Goal: Communication & Community: Participate in discussion

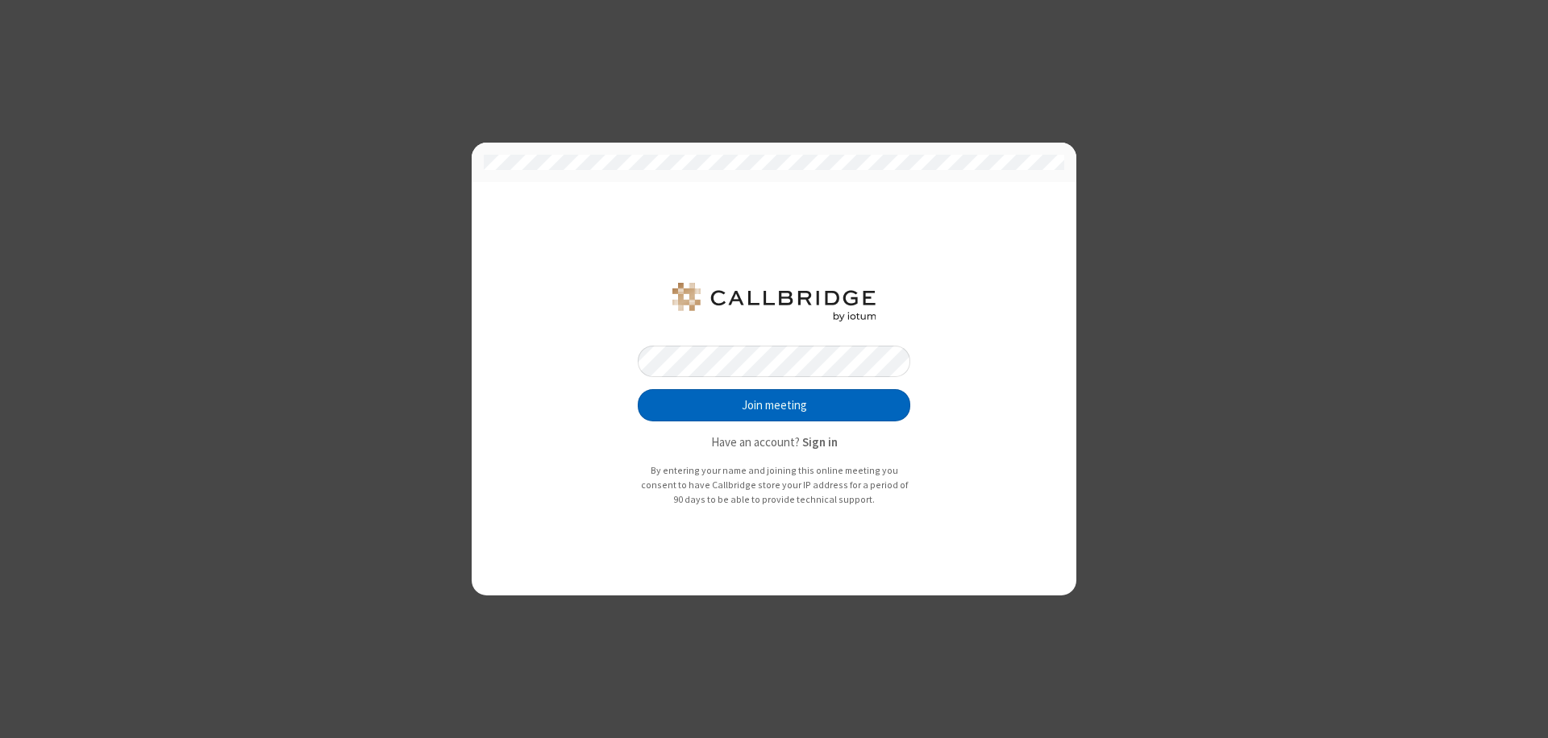
click at [774, 406] on button "Join meeting" at bounding box center [774, 405] width 273 height 32
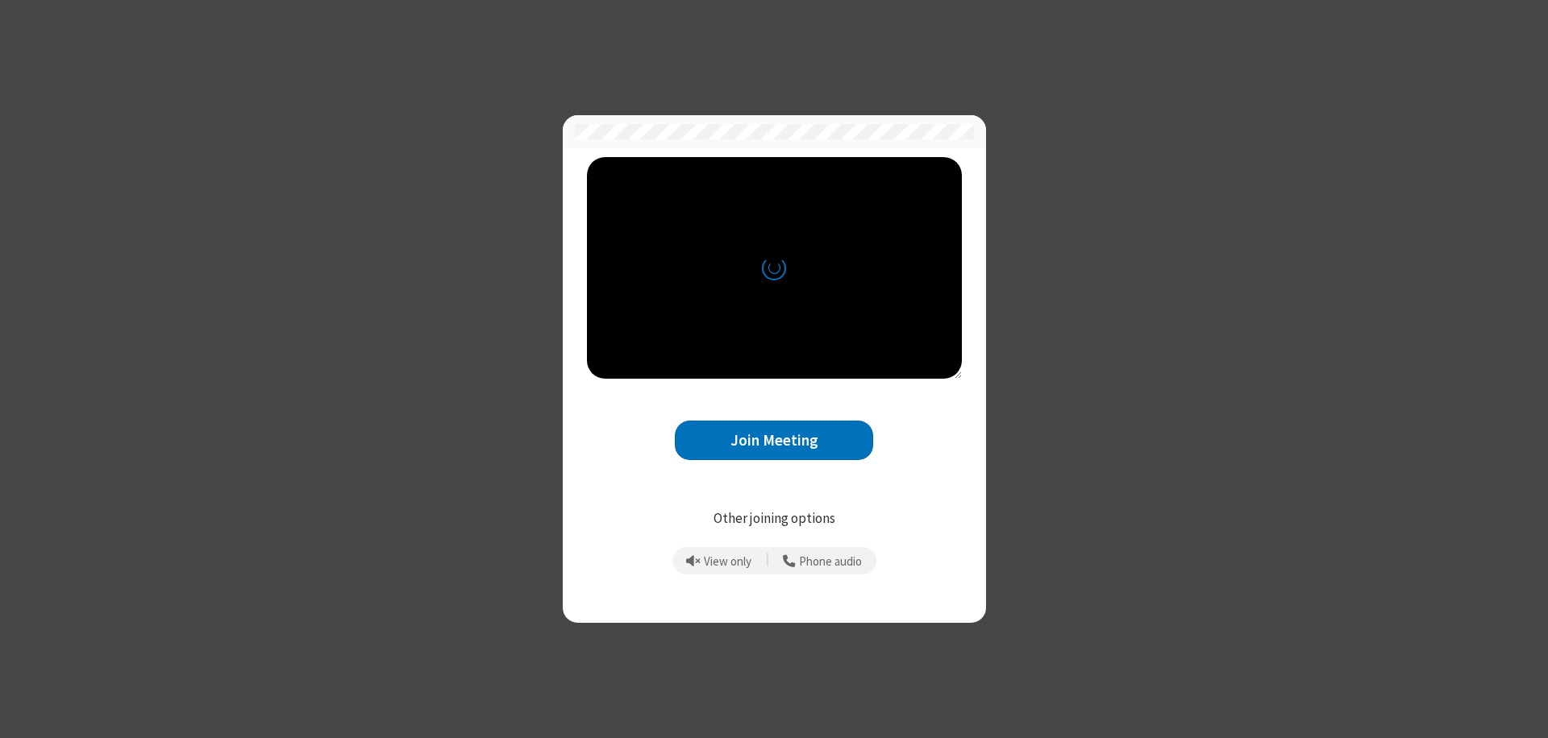
click at [774, 440] on button "Join Meeting" at bounding box center [774, 441] width 198 height 40
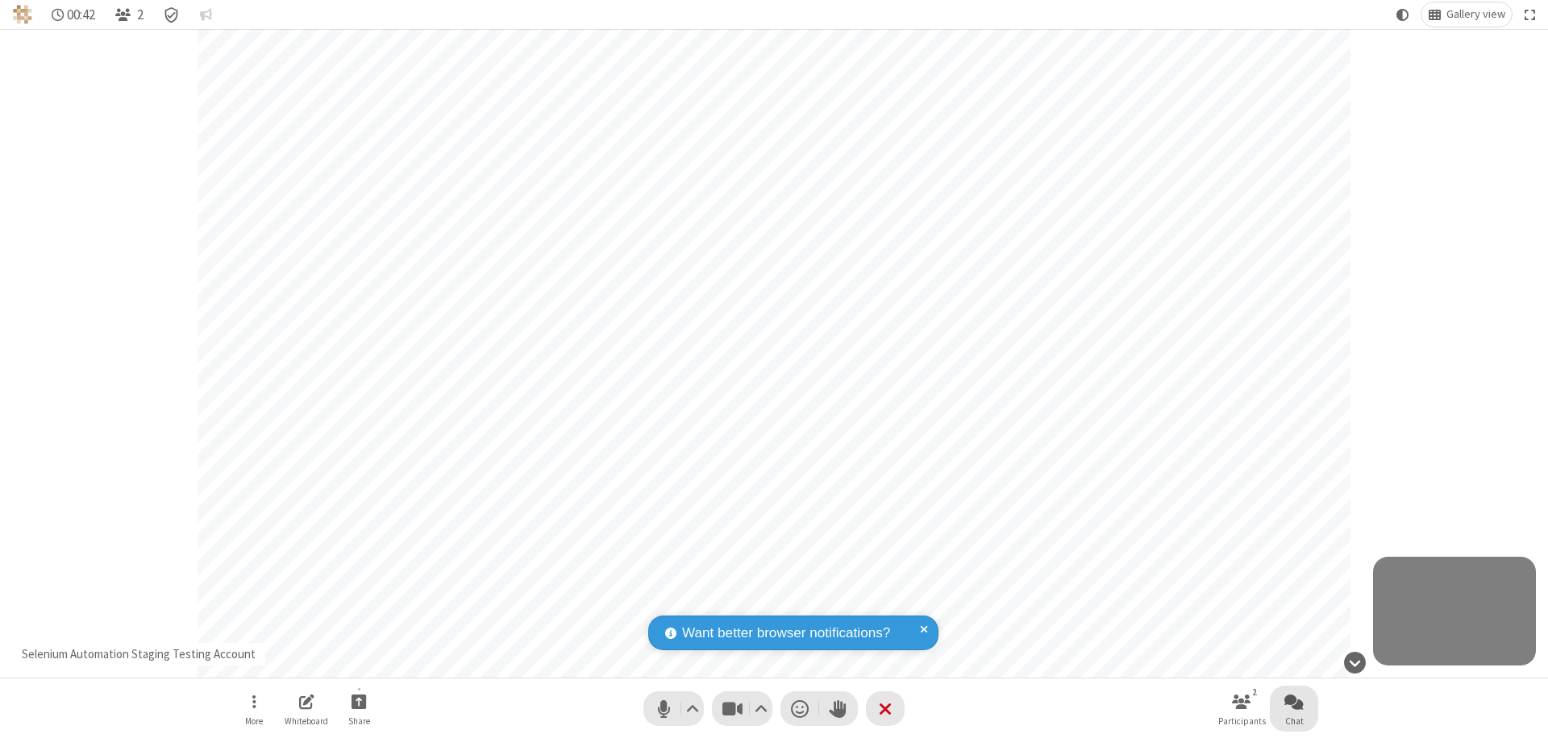
click at [1294, 701] on span "Open chat" at bounding box center [1293, 702] width 19 height 20
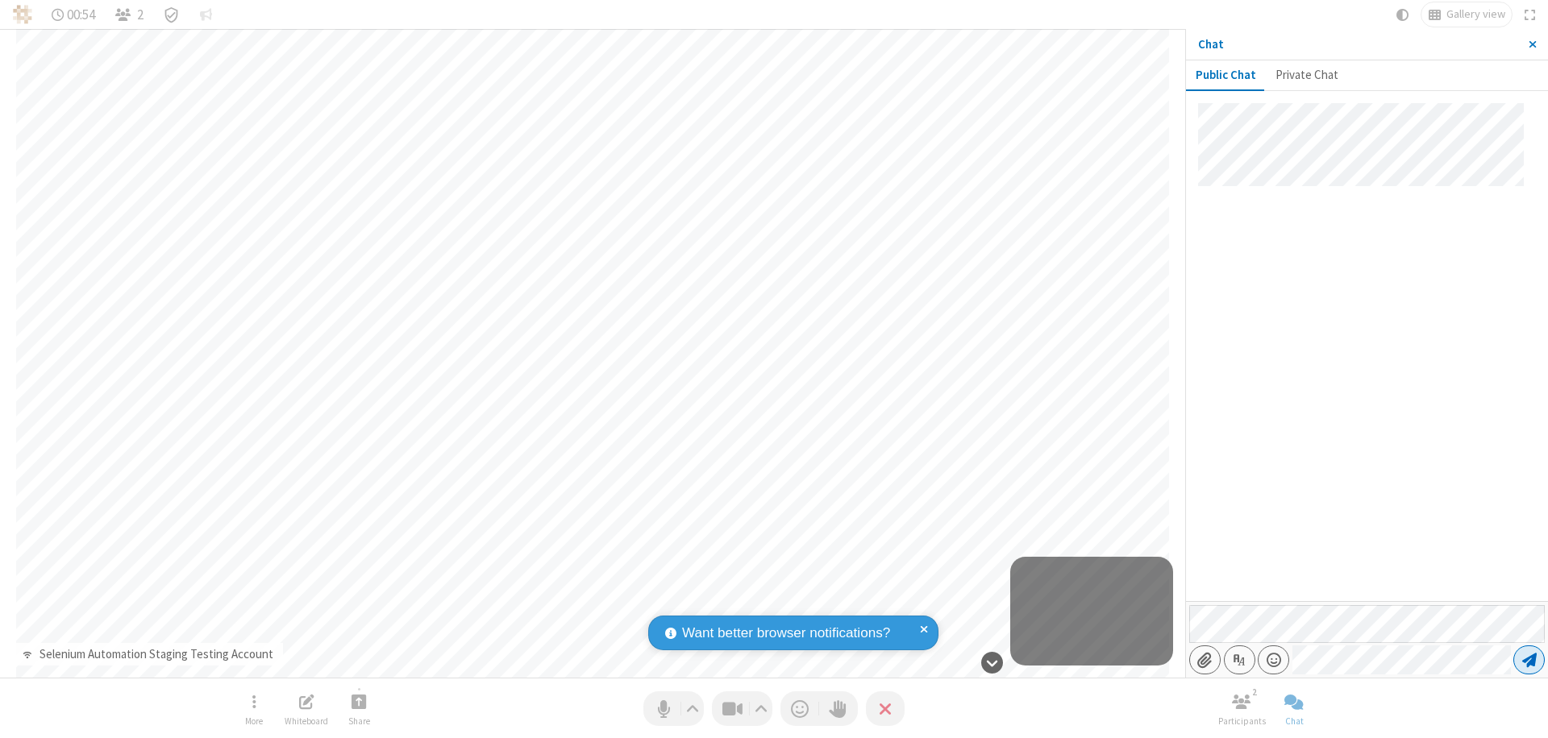
click at [1529, 660] on span "Send message" at bounding box center [1529, 660] width 15 height 16
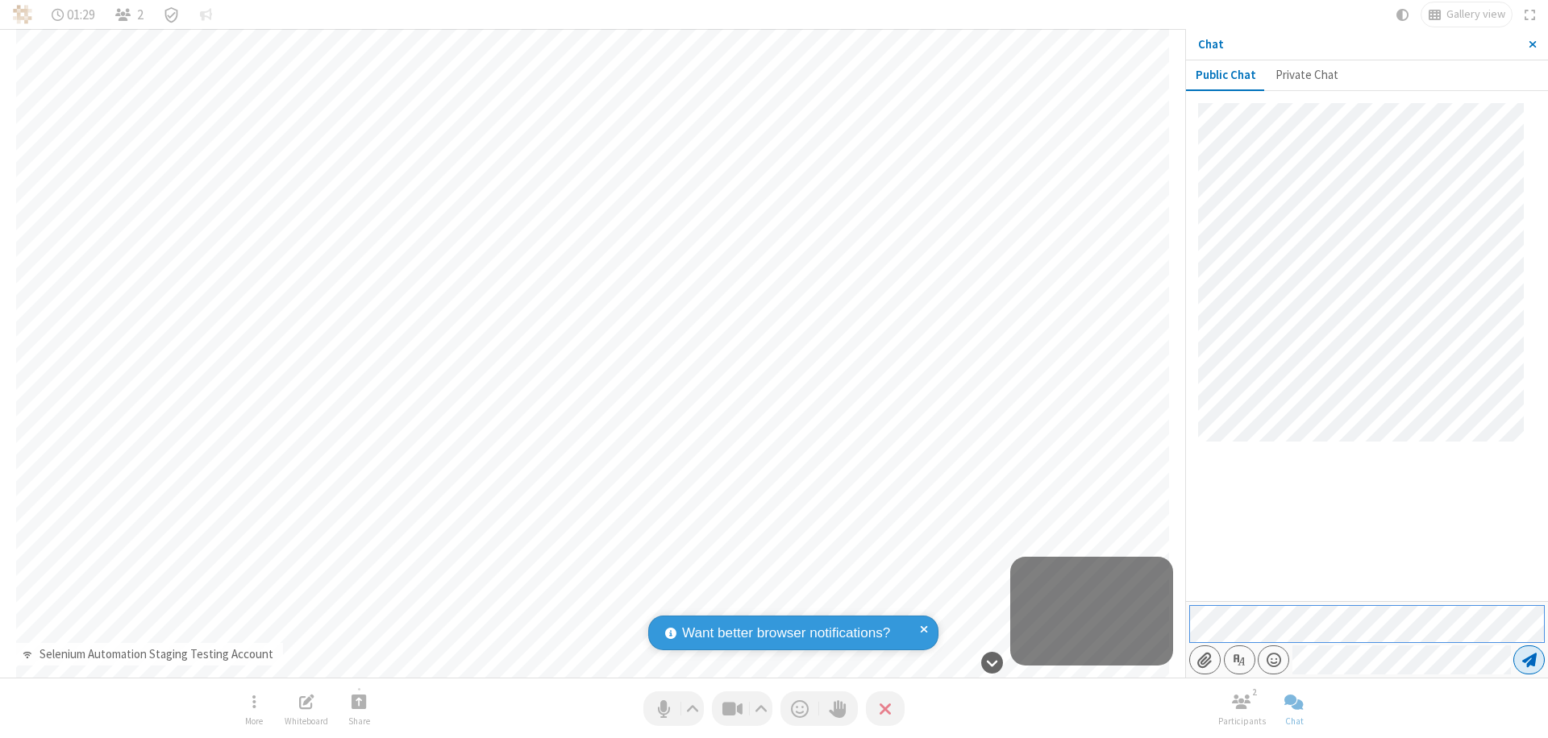
click at [1529, 660] on span "Send message" at bounding box center [1529, 660] width 15 height 16
click at [1532, 44] on span "Close sidebar" at bounding box center [1533, 44] width 8 height 13
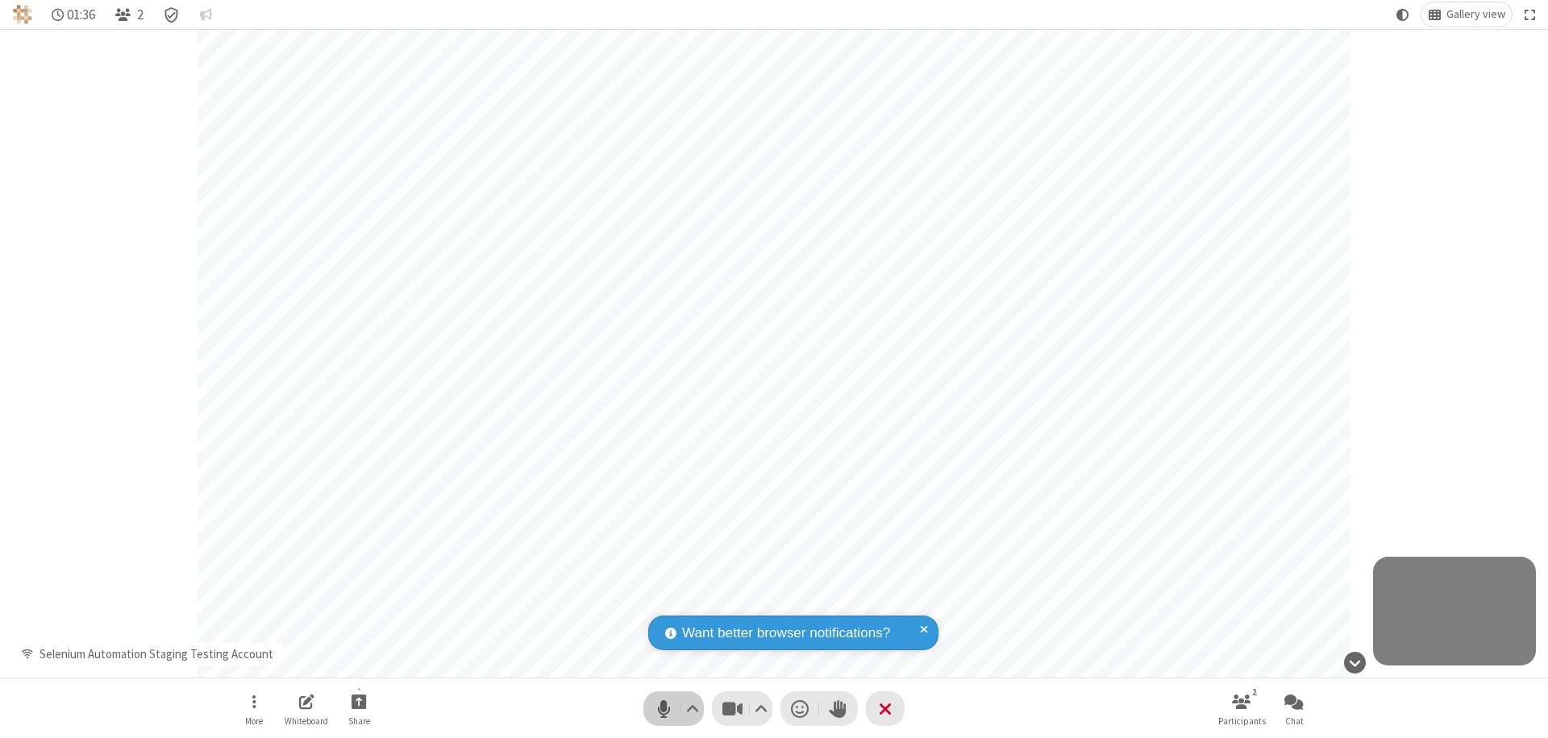
click at [673, 709] on span "Mute (⌘+Shift+A)" at bounding box center [663, 708] width 24 height 23
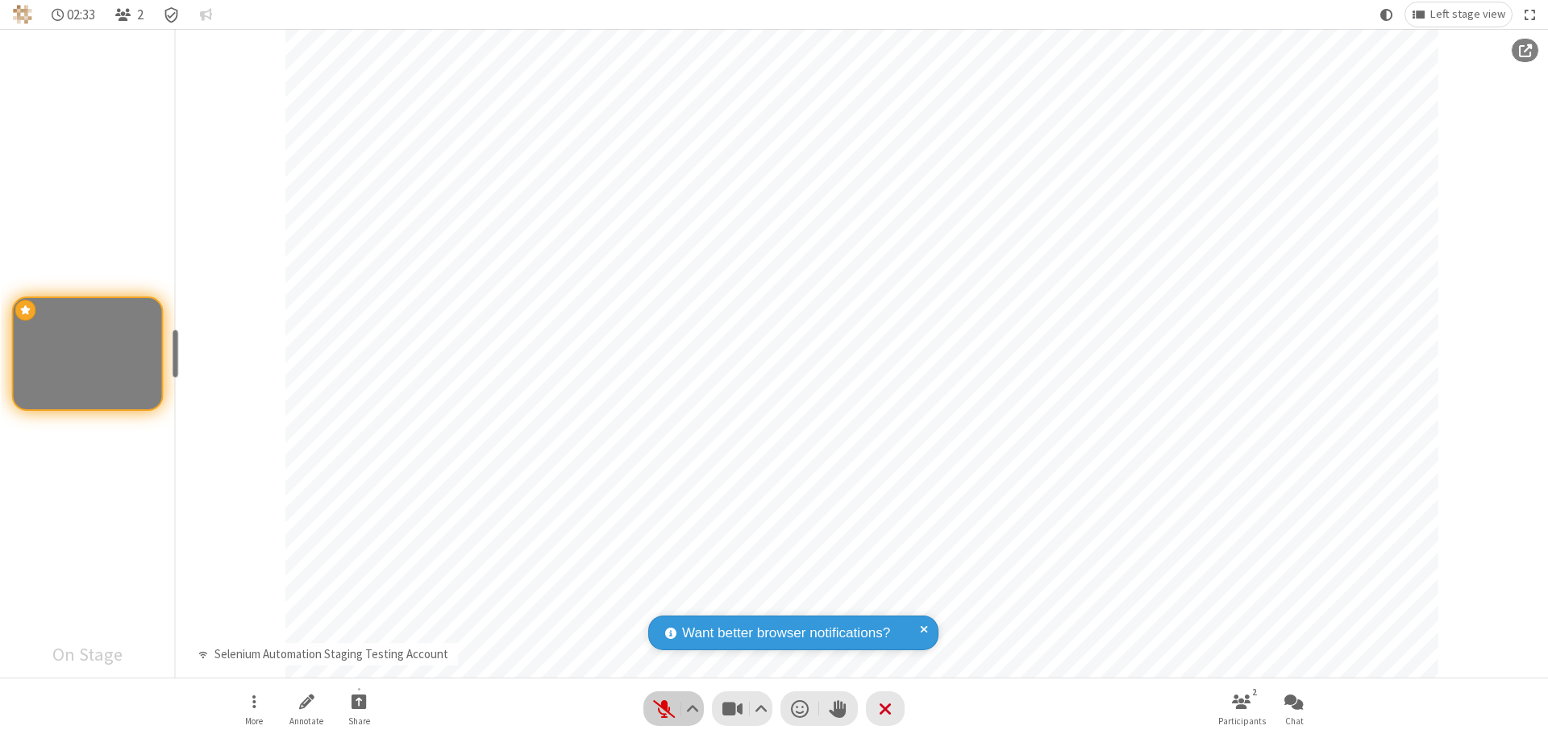
click at [673, 709] on span "Unmute (⌘+Shift+A)" at bounding box center [663, 708] width 24 height 23
click at [673, 709] on span "Mute (⌘+Shift+A)" at bounding box center [663, 708] width 24 height 23
click at [673, 709] on span "Unmute (⌘+Shift+A)" at bounding box center [663, 708] width 24 height 23
click at [673, 709] on span "Mute (⌘+Shift+A)" at bounding box center [663, 708] width 24 height 23
click at [358, 701] on span "Start sharing" at bounding box center [359, 702] width 15 height 20
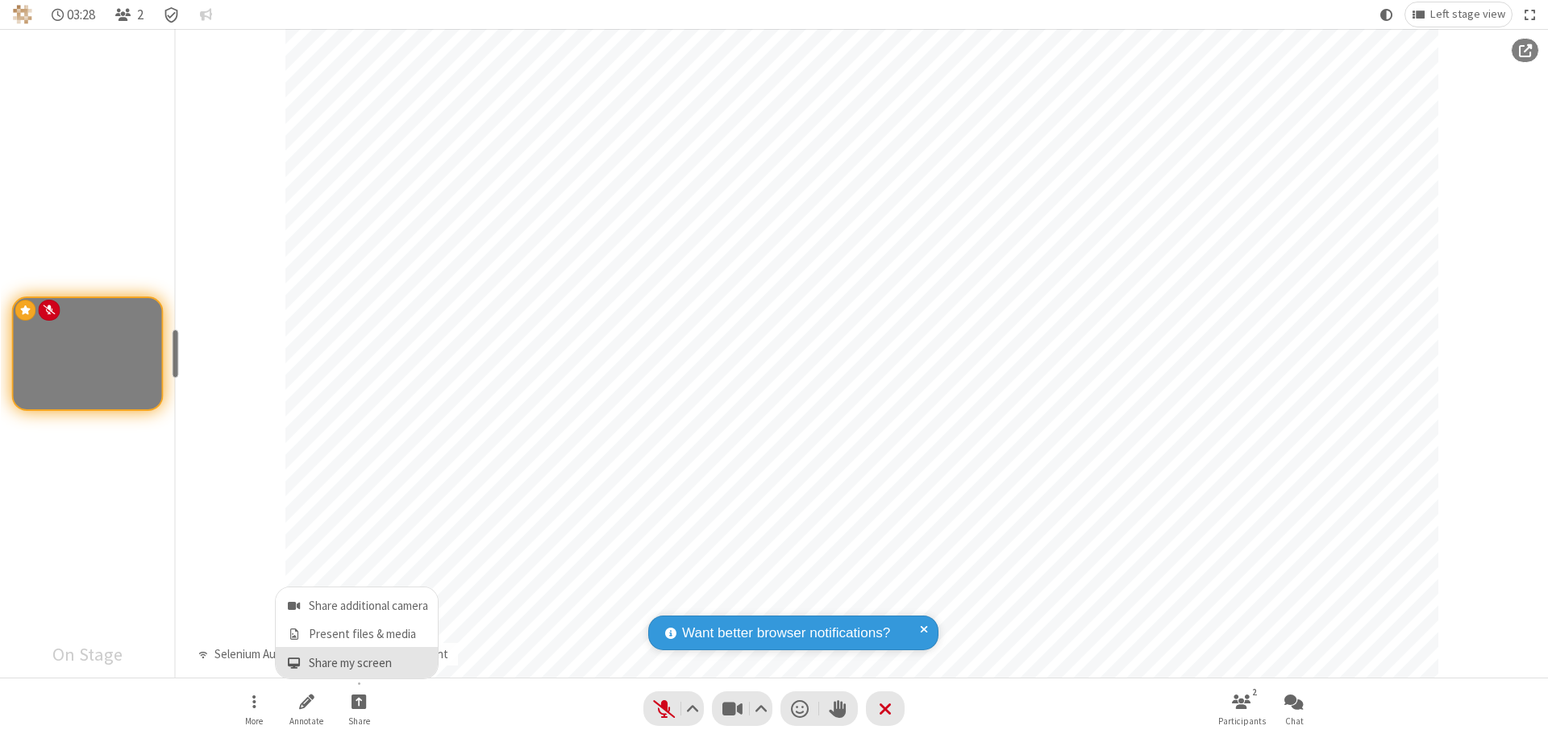
click at [293, 663] on span "Share my screen" at bounding box center [294, 664] width 19 height 14
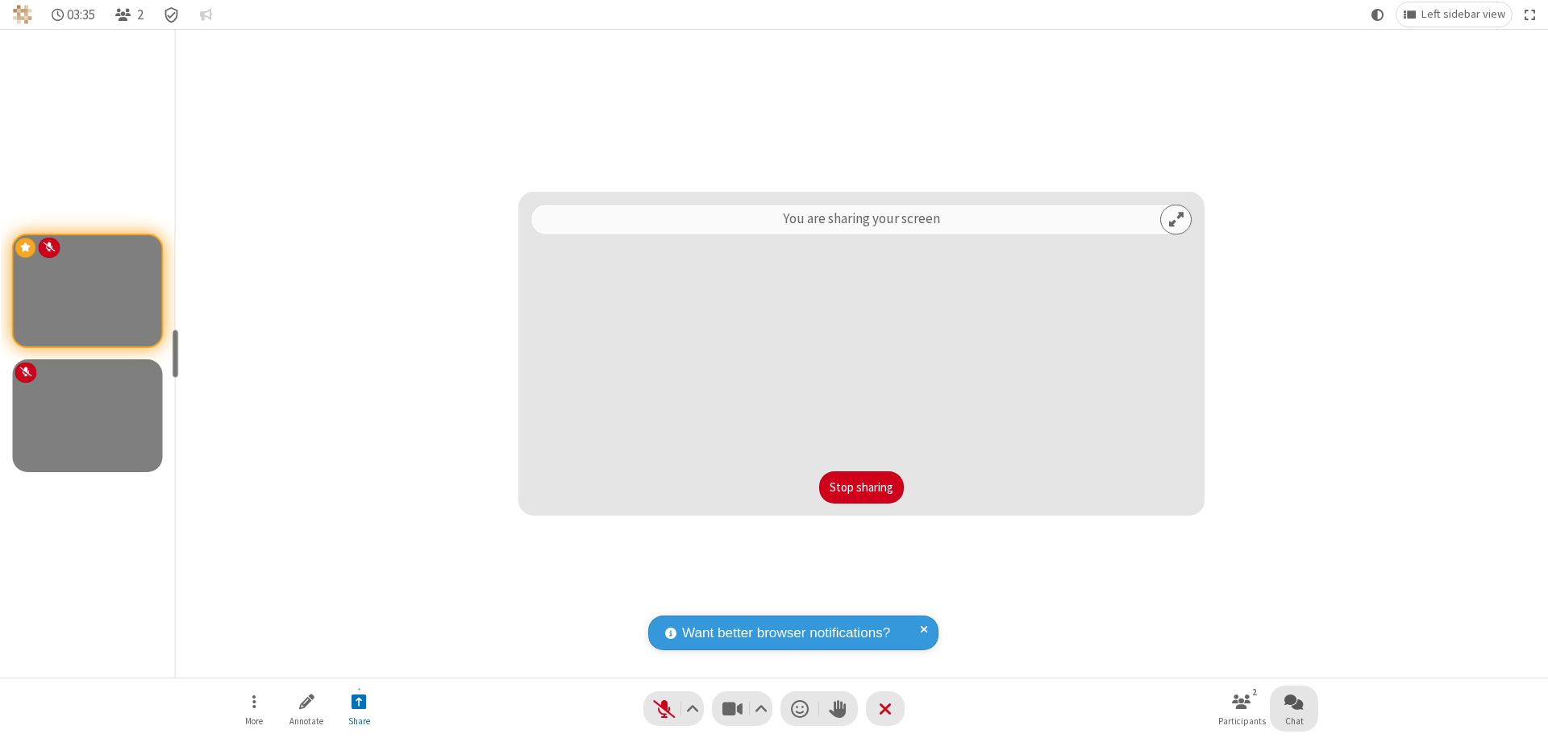
click at [1294, 701] on span "Open chat" at bounding box center [1293, 702] width 19 height 20
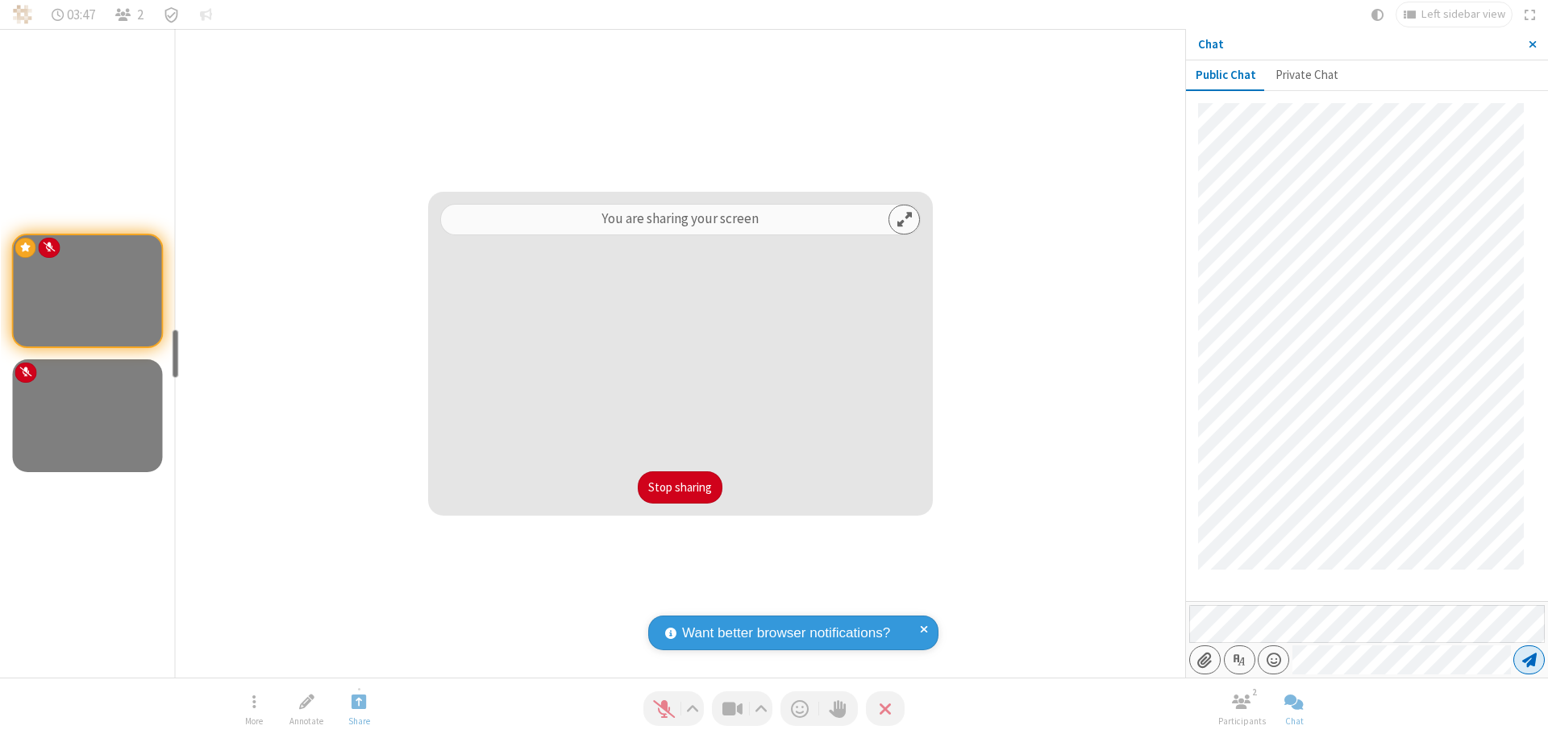
click at [1529, 660] on span "Send message" at bounding box center [1529, 660] width 15 height 16
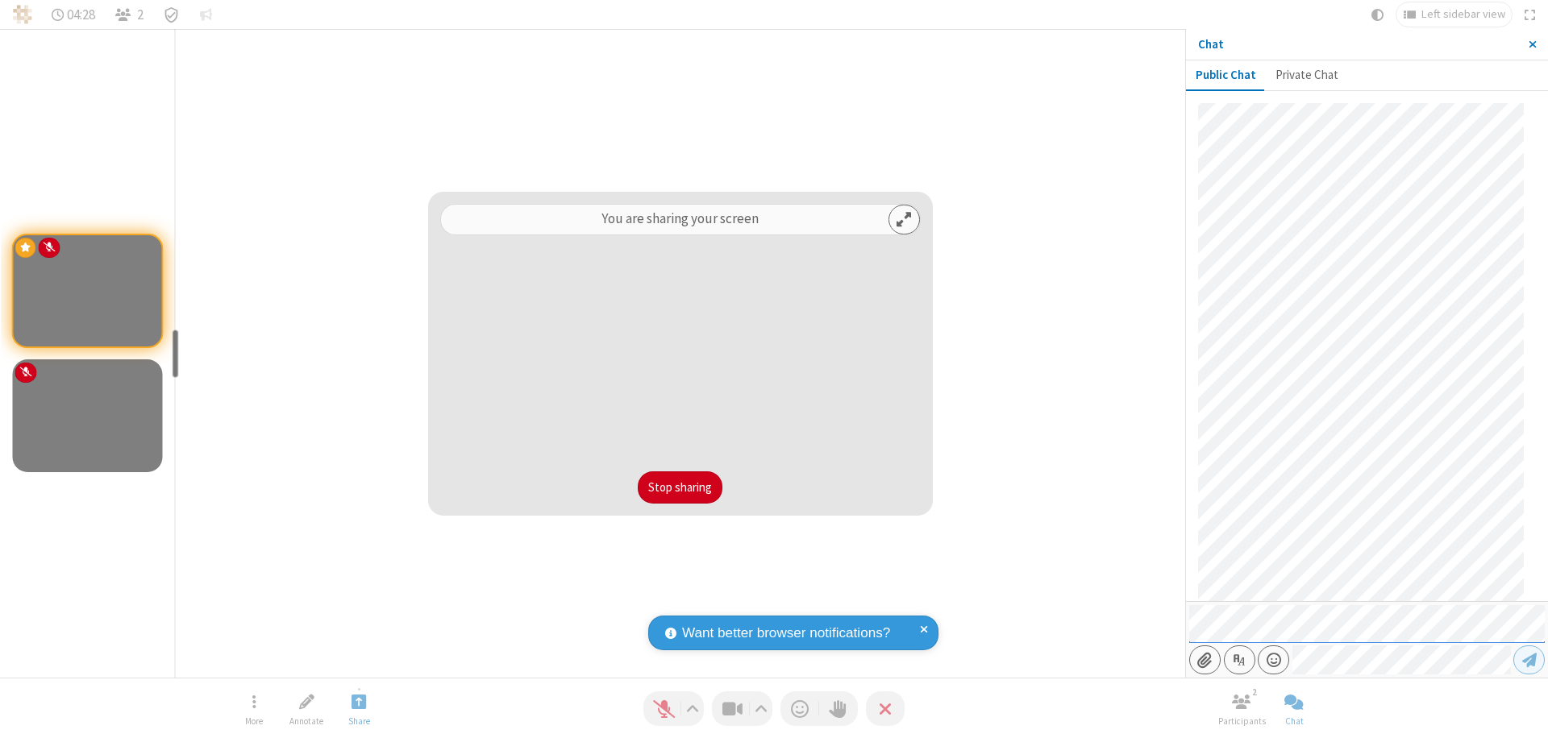
scroll to position [301, 0]
click at [1532, 44] on span "Close sidebar" at bounding box center [1533, 44] width 8 height 13
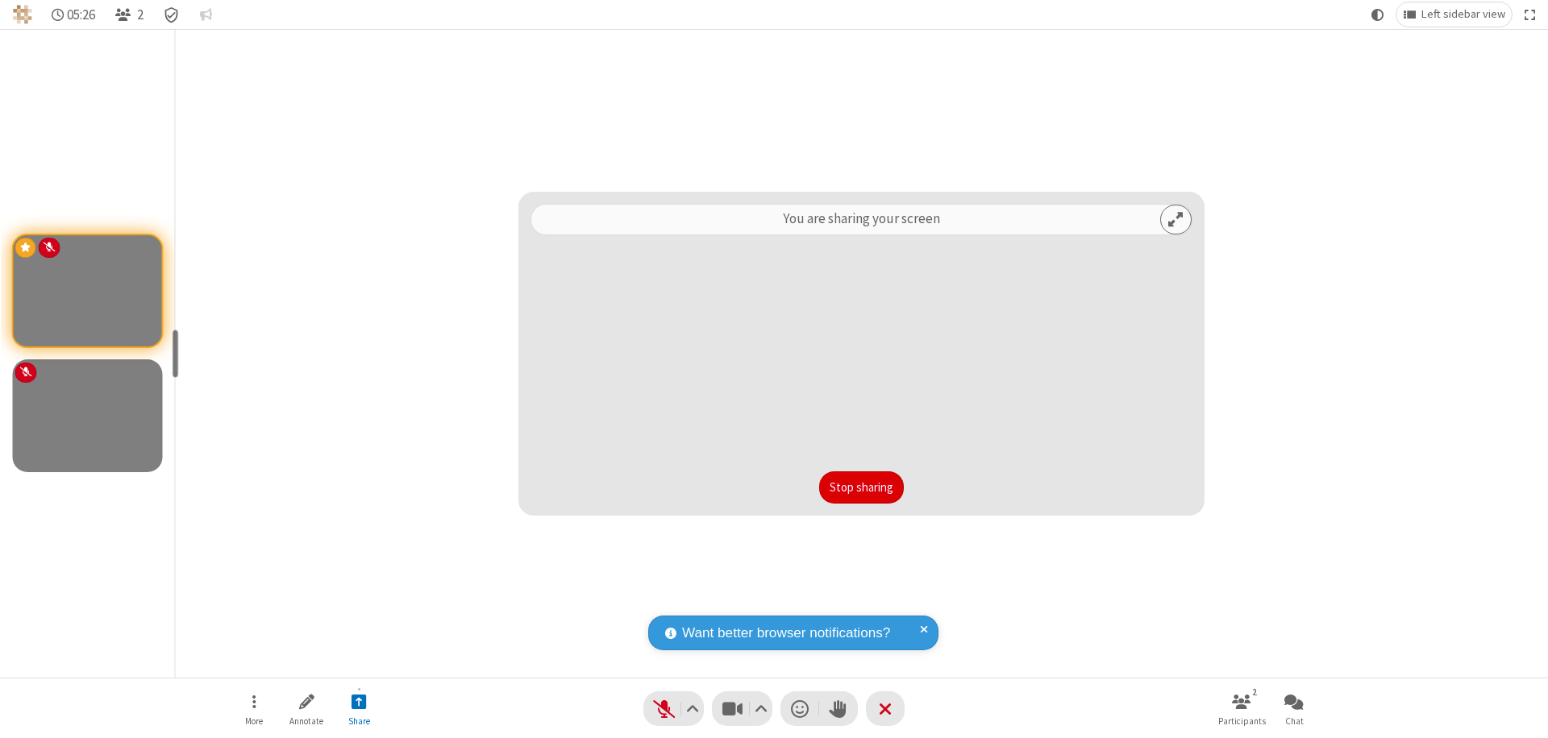
click at [861, 488] on button "Stop sharing" at bounding box center [861, 488] width 85 height 32
